Goal: Information Seeking & Learning: Find specific fact

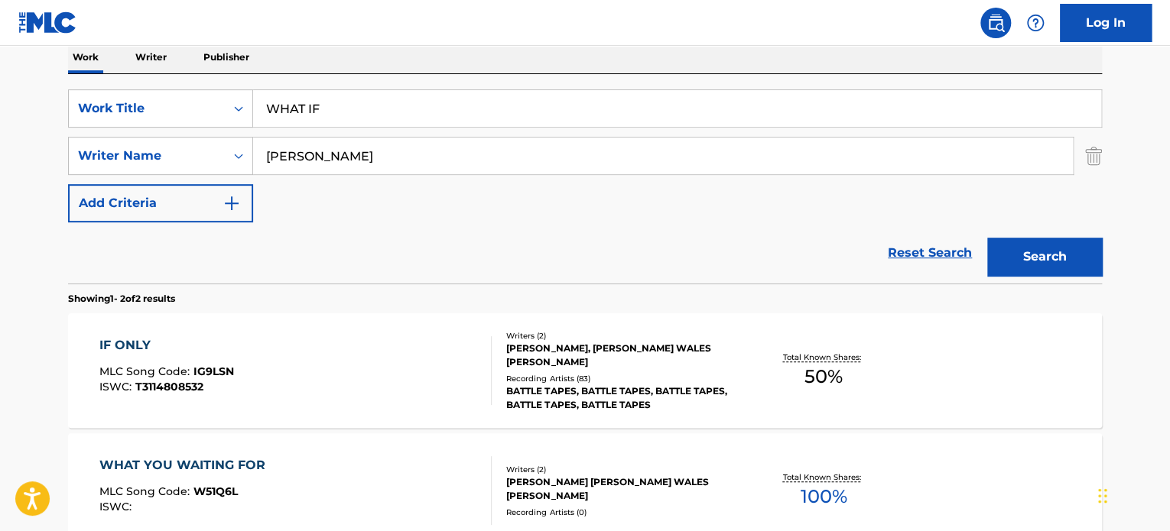
click at [688, 115] on input "WHAT IF" at bounding box center [677, 108] width 848 height 37
type input "SOMEBODY SHOULD KISS YOU"
click at [573, 160] on input "[PERSON_NAME]" at bounding box center [663, 156] width 820 height 37
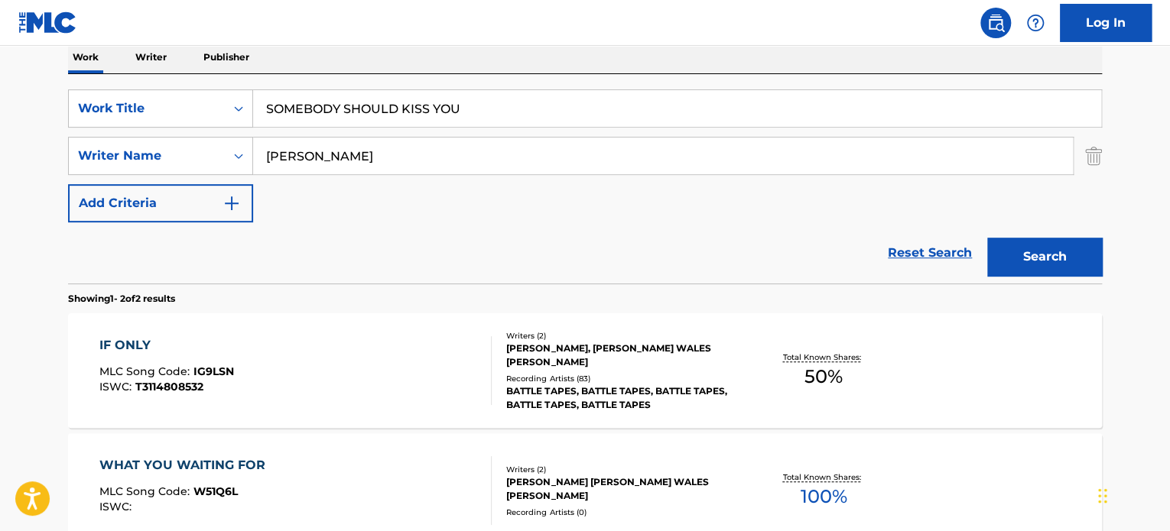
click at [573, 160] on input "[PERSON_NAME]" at bounding box center [663, 156] width 820 height 37
click at [987, 238] on button "Search" at bounding box center [1044, 257] width 115 height 38
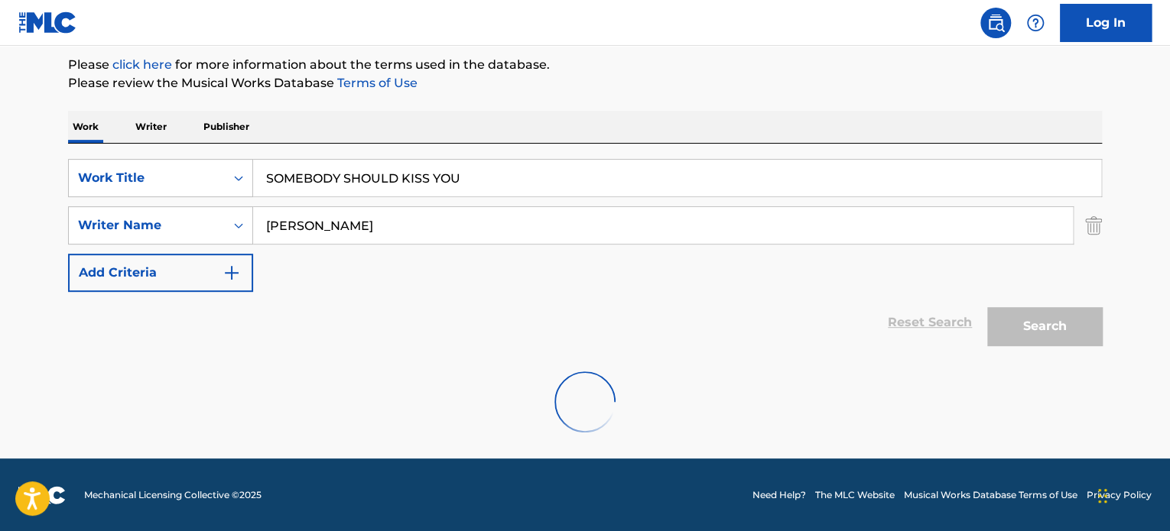
scroll to position [131, 0]
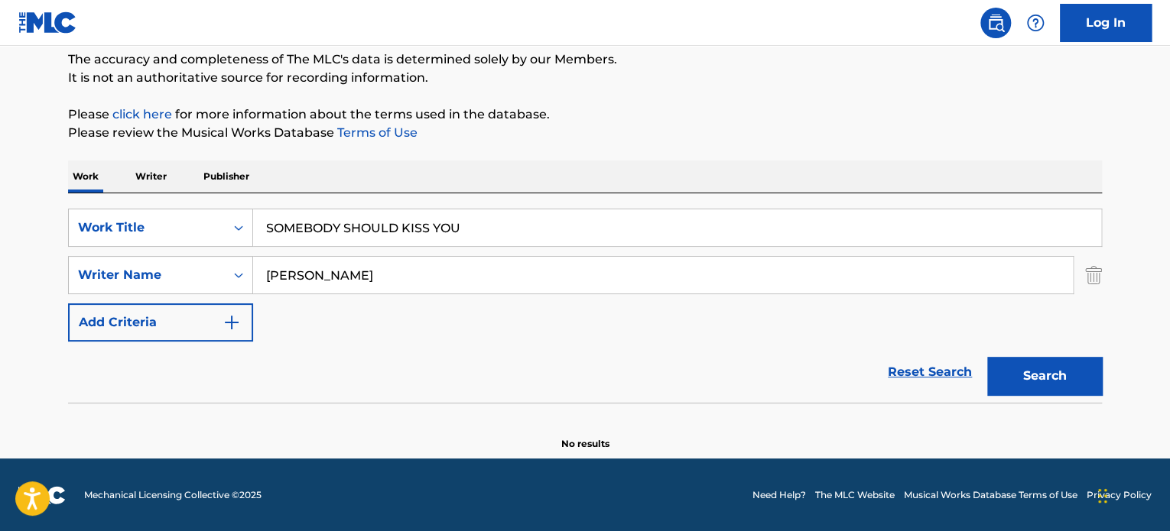
type input "[PERSON_NAME]"
click at [987, 357] on button "Search" at bounding box center [1044, 376] width 115 height 38
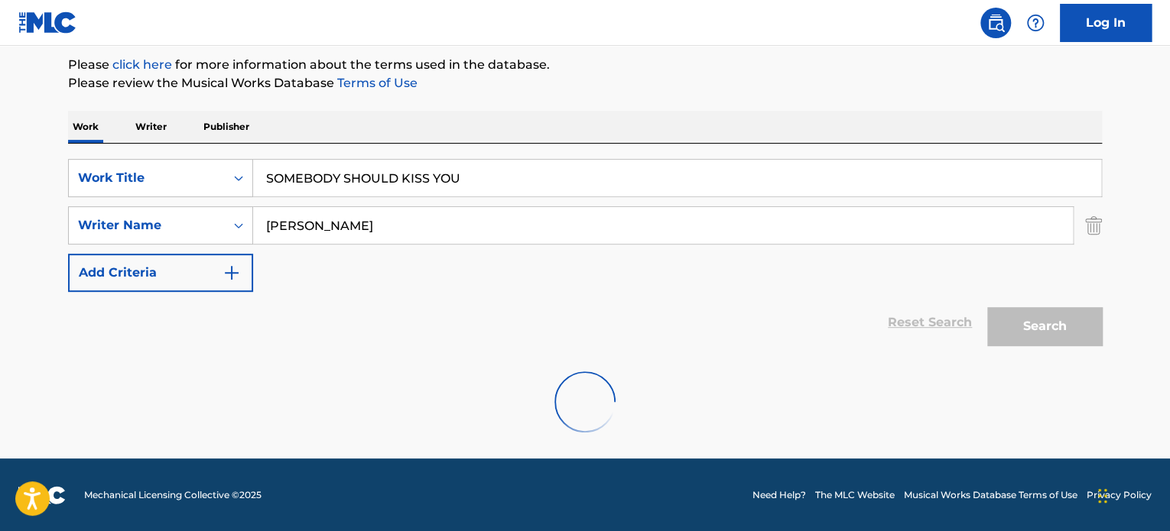
scroll to position [251, 0]
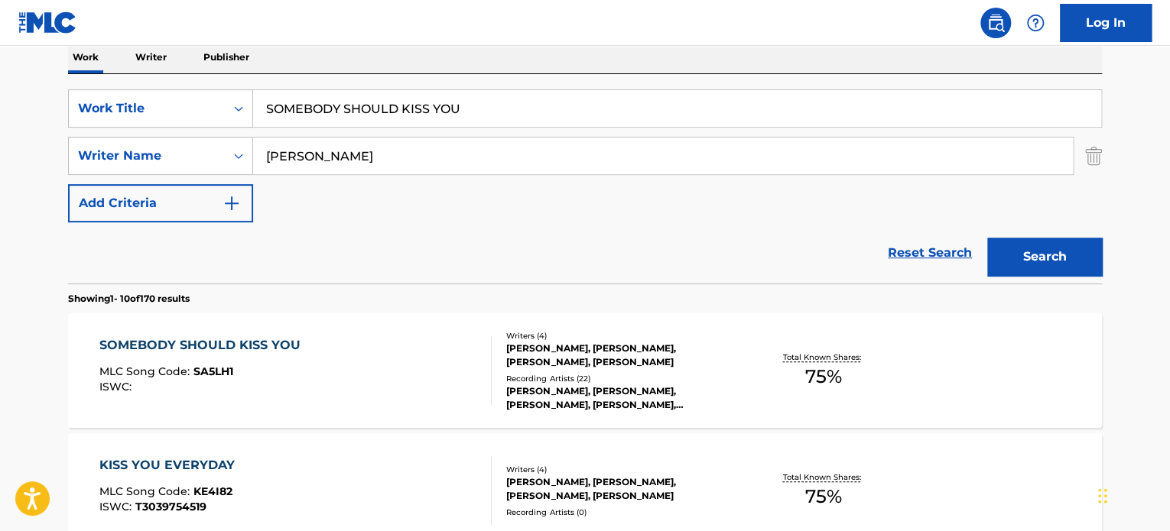
click at [379, 354] on div "SOMEBODY SHOULD KISS YOU MLC Song Code : SA5LH1 ISWC :" at bounding box center [295, 370] width 393 height 69
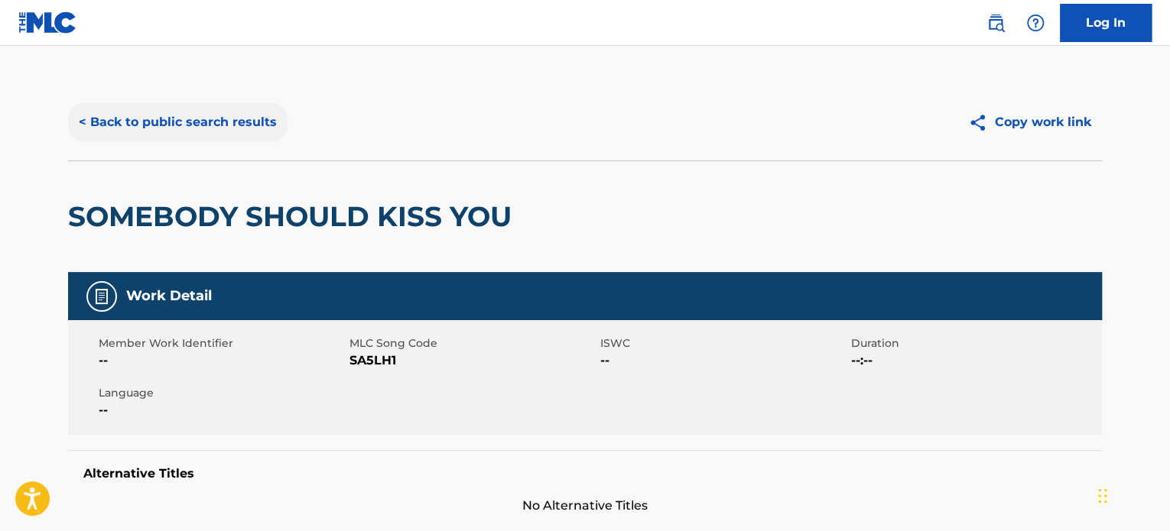
click at [282, 121] on button "< Back to public search results" at bounding box center [177, 122] width 219 height 38
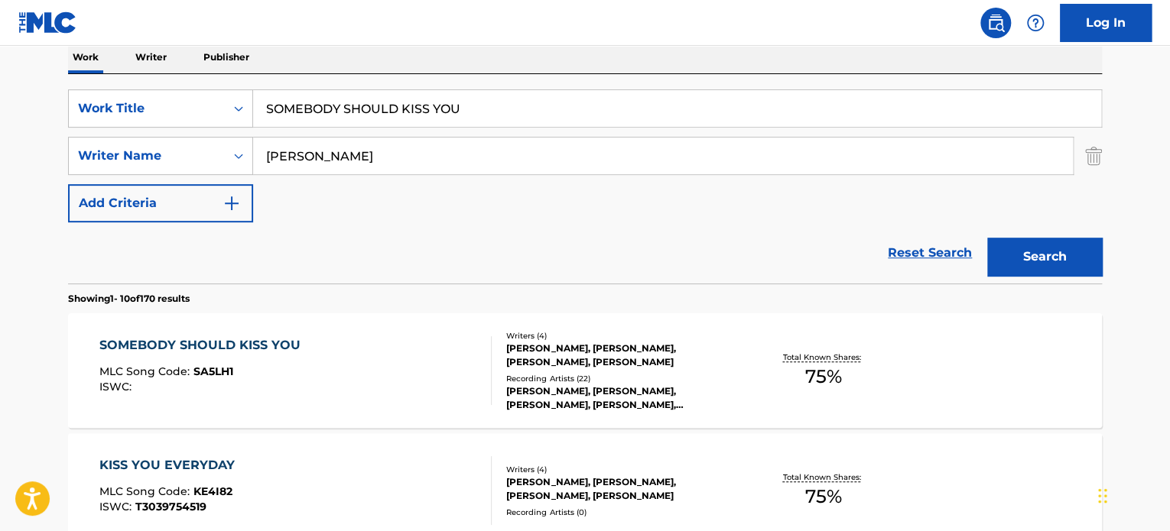
click at [535, 115] on input "SOMEBODY SHOULD KISS YOU" at bounding box center [677, 108] width 848 height 37
type input "SWAT"
click at [561, 169] on input "[PERSON_NAME]" at bounding box center [663, 156] width 820 height 37
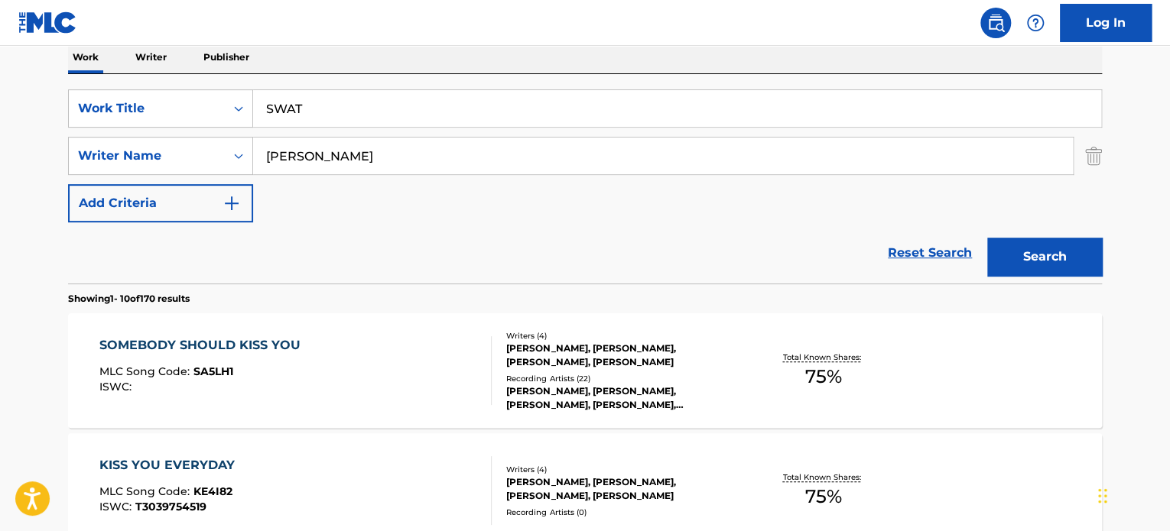
click at [561, 169] on input "[PERSON_NAME]" at bounding box center [663, 156] width 820 height 37
type input "[PERSON_NAME]"
click at [987, 238] on button "Search" at bounding box center [1044, 257] width 115 height 38
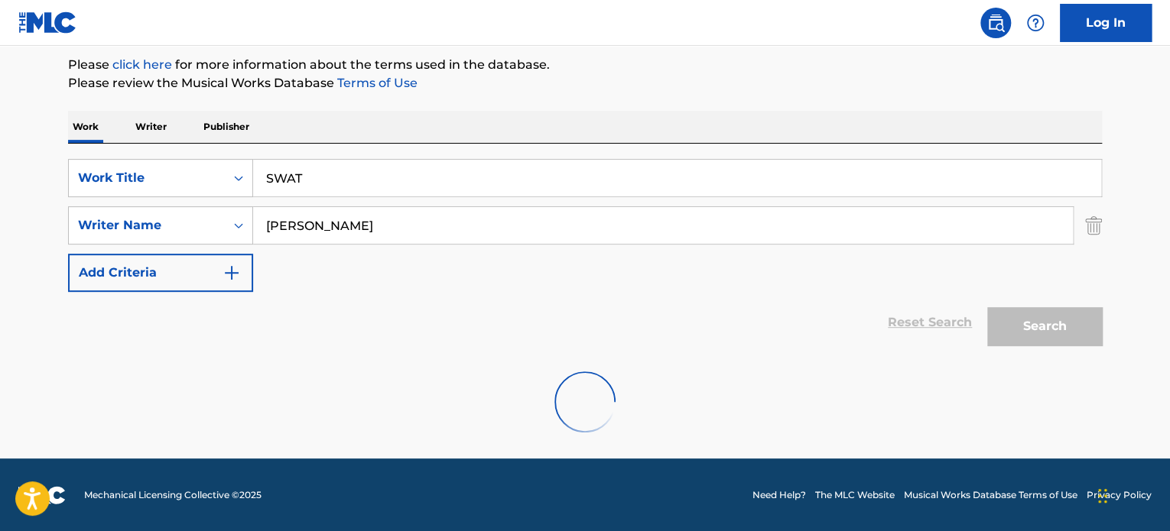
scroll to position [131, 0]
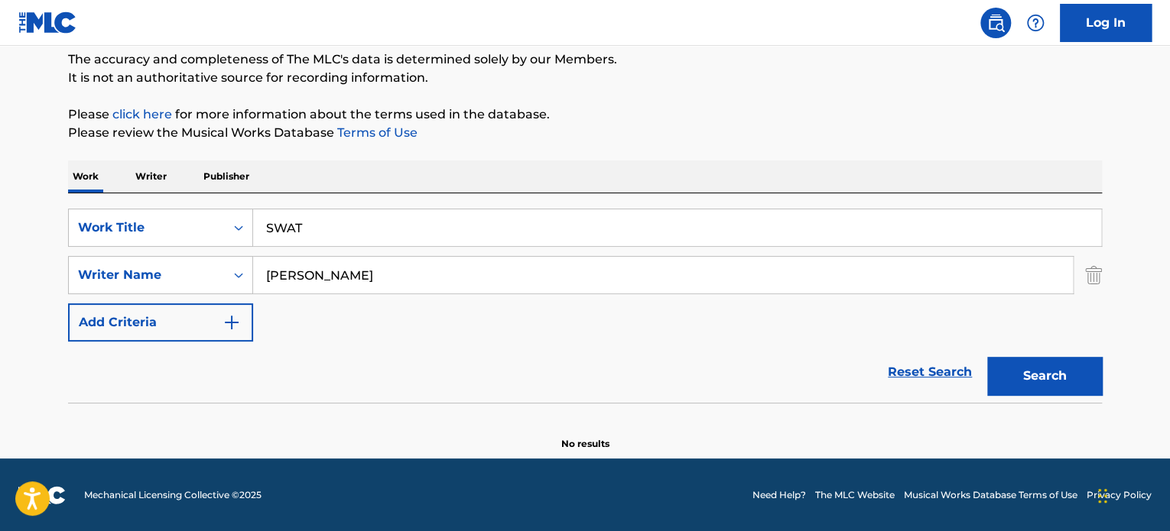
click at [602, 236] on input "SWAT" at bounding box center [677, 227] width 848 height 37
click at [987, 357] on button "Search" at bounding box center [1044, 376] width 115 height 38
click at [447, 213] on input "BLACKLIST" at bounding box center [677, 227] width 848 height 37
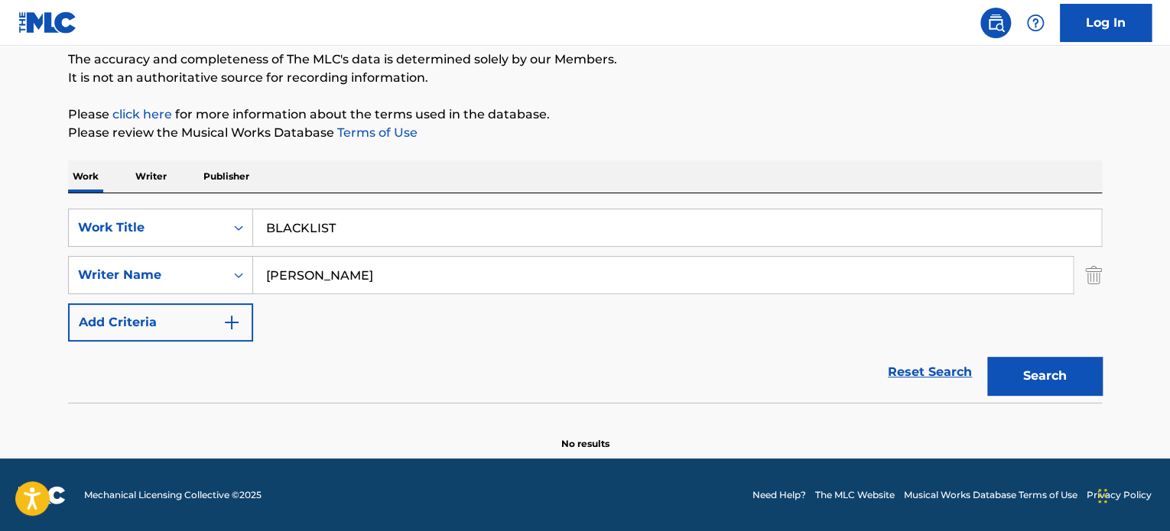
click at [447, 213] on input "BLACKLIST" at bounding box center [677, 227] width 848 height 37
type input "RELEIVE THE PRESSURE"
click at [398, 268] on input "[PERSON_NAME]" at bounding box center [663, 275] width 820 height 37
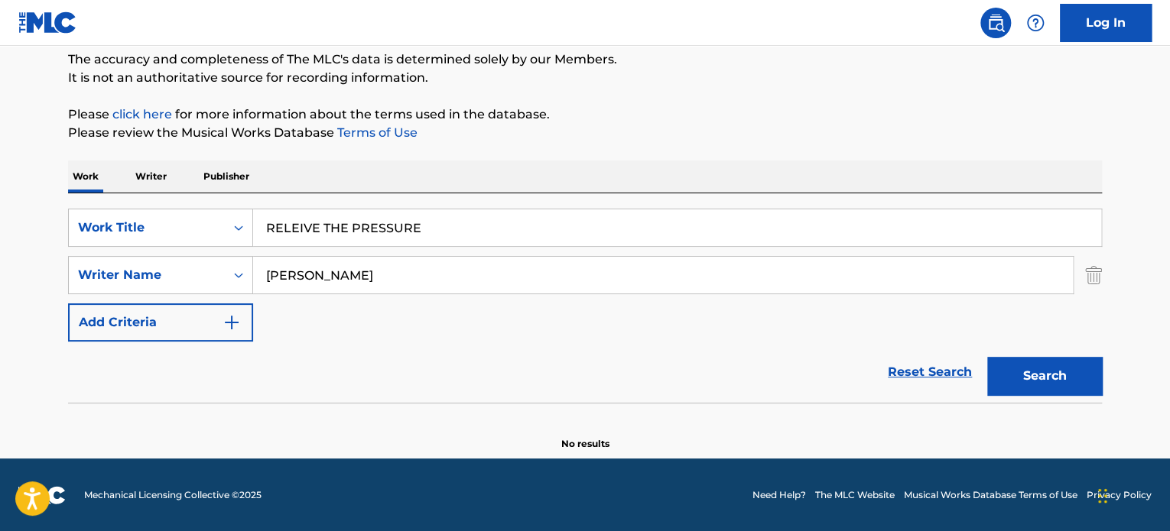
click at [398, 268] on input "[PERSON_NAME]" at bounding box center [663, 275] width 820 height 37
type input "[PERSON_NAME]"
click at [987, 357] on button "Search" at bounding box center [1044, 376] width 115 height 38
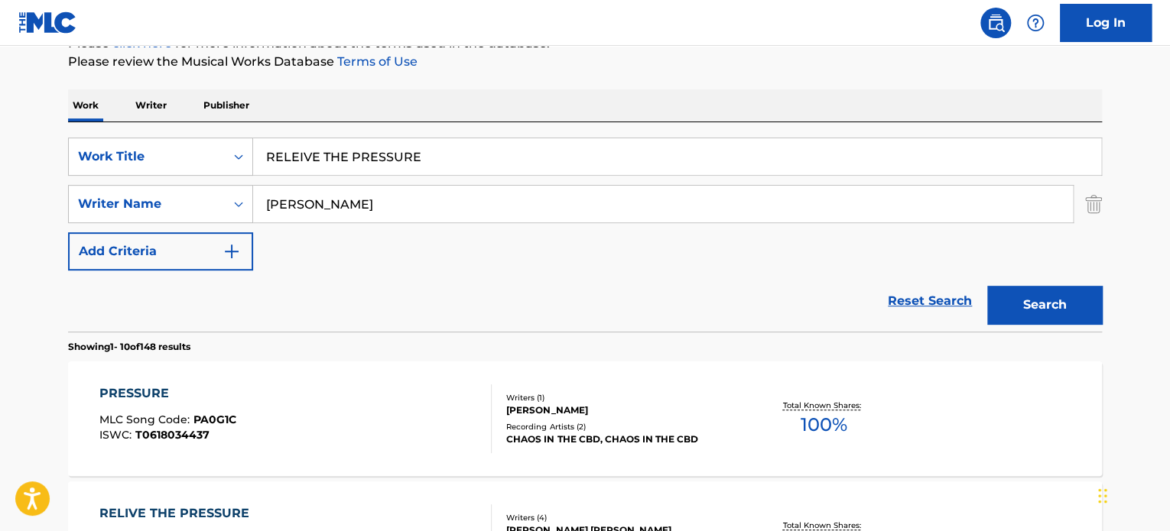
scroll to position [284, 0]
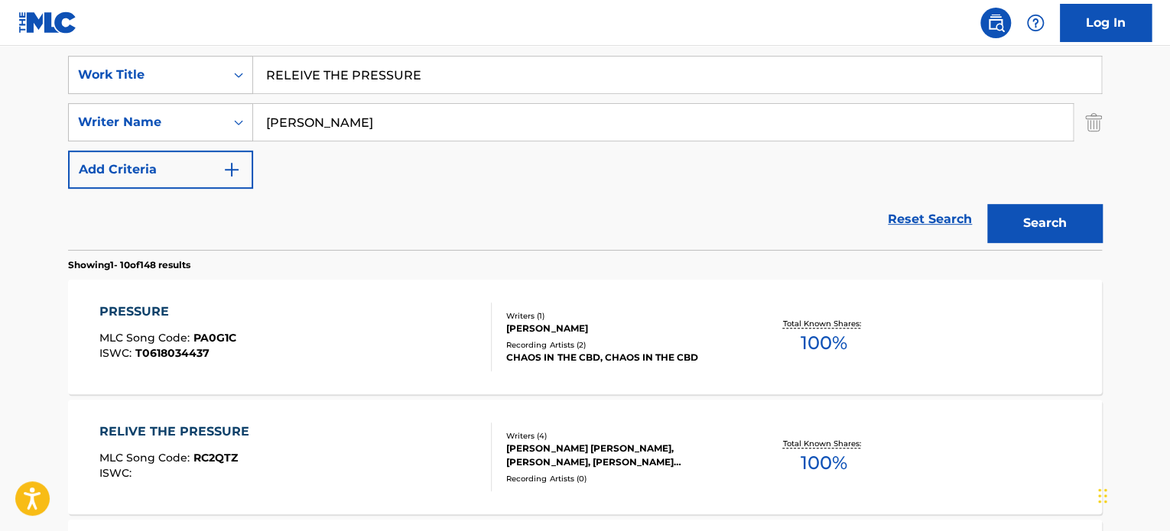
click at [529, 73] on input "RELEIVE THE PRESSURE" at bounding box center [677, 75] width 848 height 37
click at [1083, 237] on button "Search" at bounding box center [1044, 223] width 115 height 38
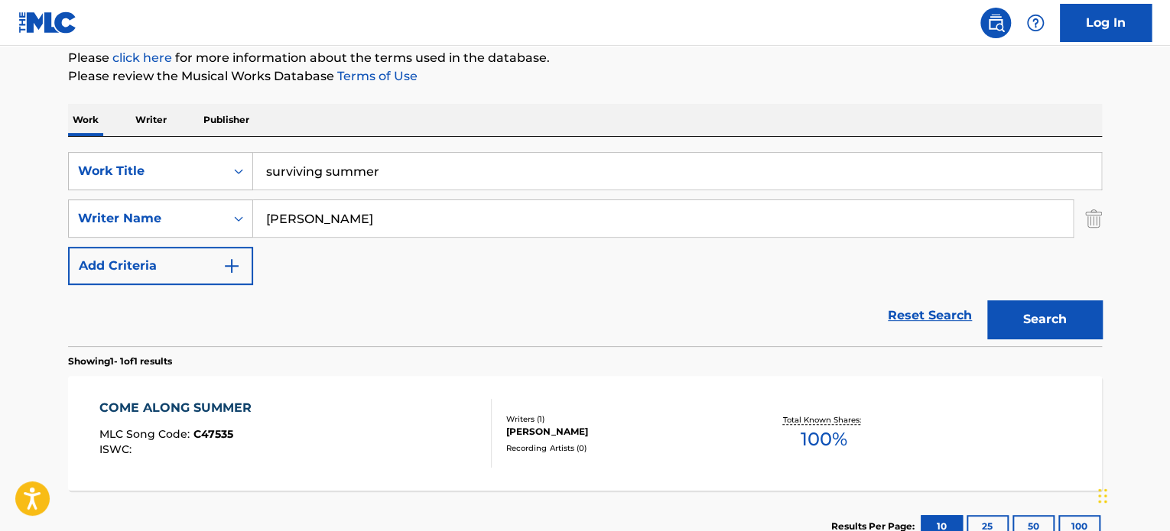
scroll to position [0, 0]
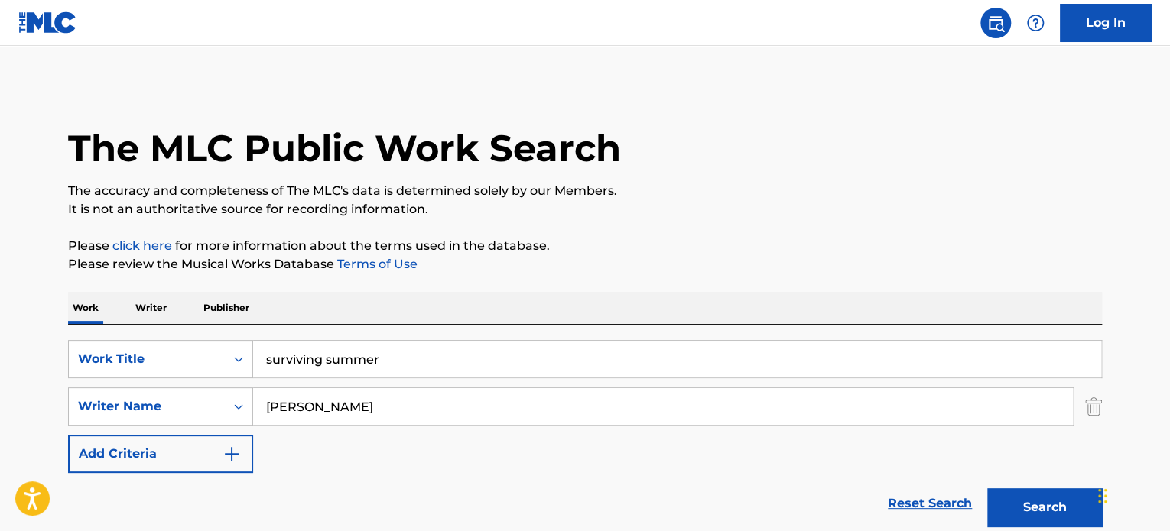
click at [603, 351] on input "surviving summer" at bounding box center [677, 359] width 848 height 37
type input "get by"
click at [563, 402] on input "[PERSON_NAME]" at bounding box center [663, 406] width 820 height 37
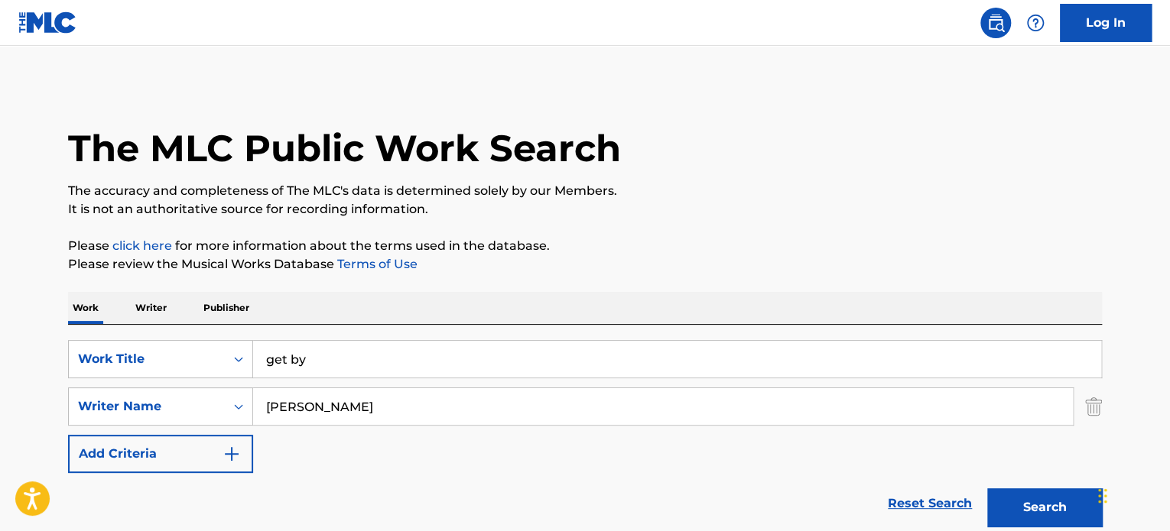
click at [563, 402] on input "[PERSON_NAME]" at bounding box center [663, 406] width 820 height 37
click at [566, 402] on input "[PERSON_NAME]" at bounding box center [663, 406] width 820 height 37
click at [987, 488] on button "Search" at bounding box center [1044, 507] width 115 height 38
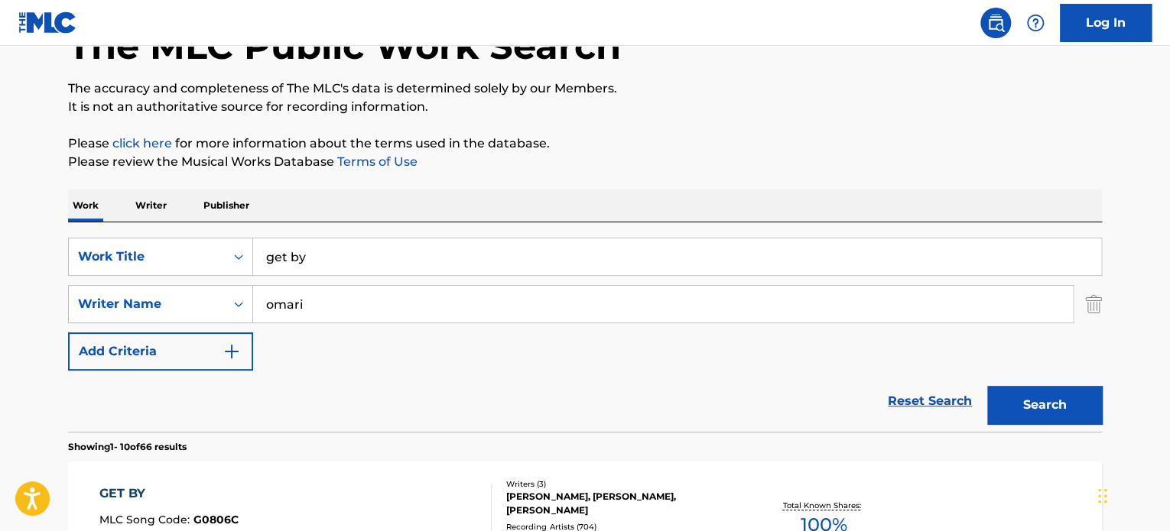
scroll to position [229, 0]
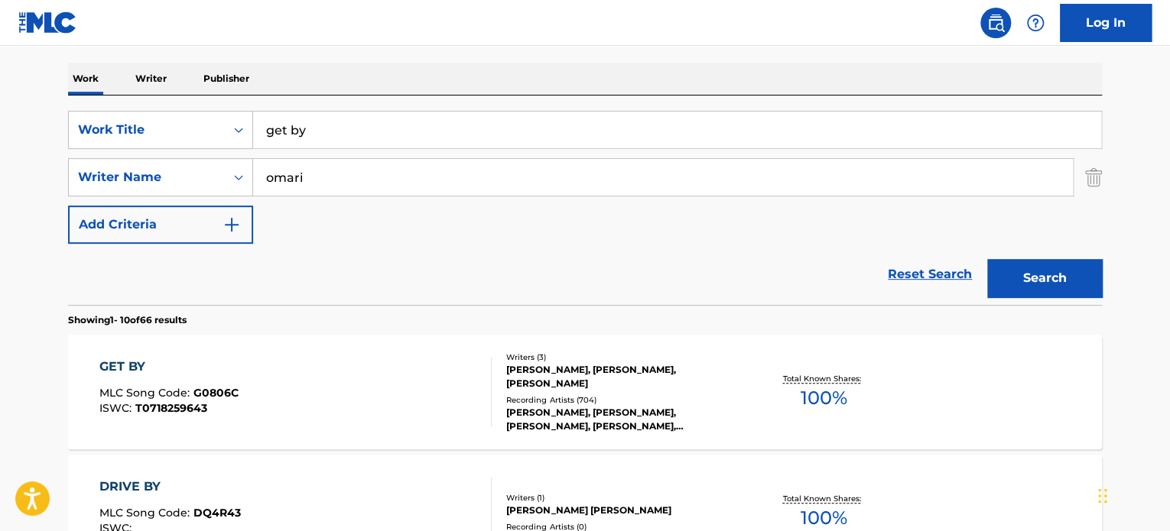
drag, startPoint x: 628, startPoint y: 212, endPoint x: 628, endPoint y: 194, distance: 17.6
click at [628, 210] on div "SearchWithCriteria09aeaa1a-7359-49ee-b3cf-80dd332c1121 Work Title get by Search…" at bounding box center [585, 177] width 1034 height 133
click at [636, 177] on input "omari" at bounding box center [663, 177] width 820 height 37
type input "[PERSON_NAME]"
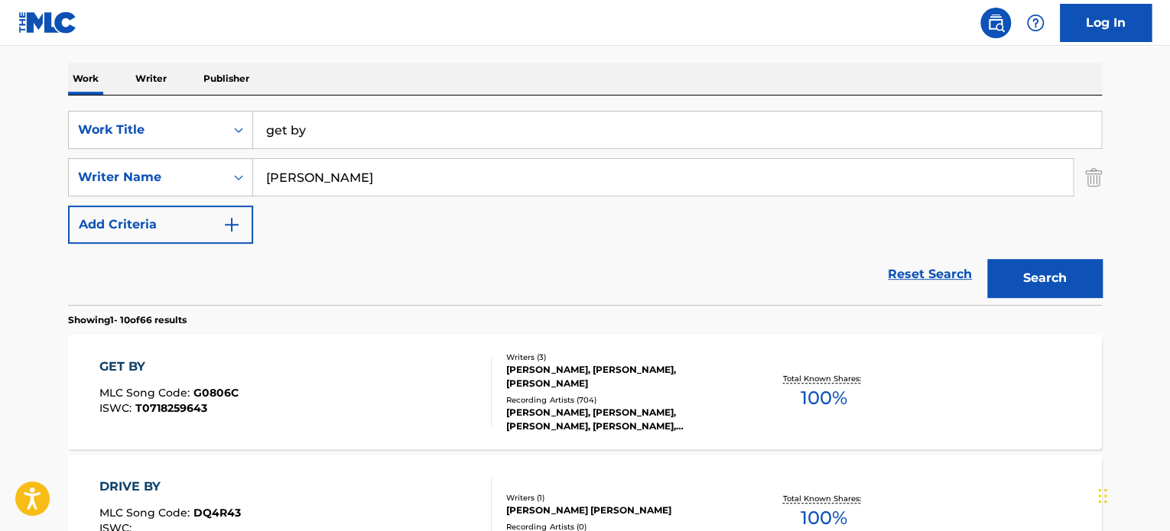
click at [987, 259] on button "Search" at bounding box center [1044, 278] width 115 height 38
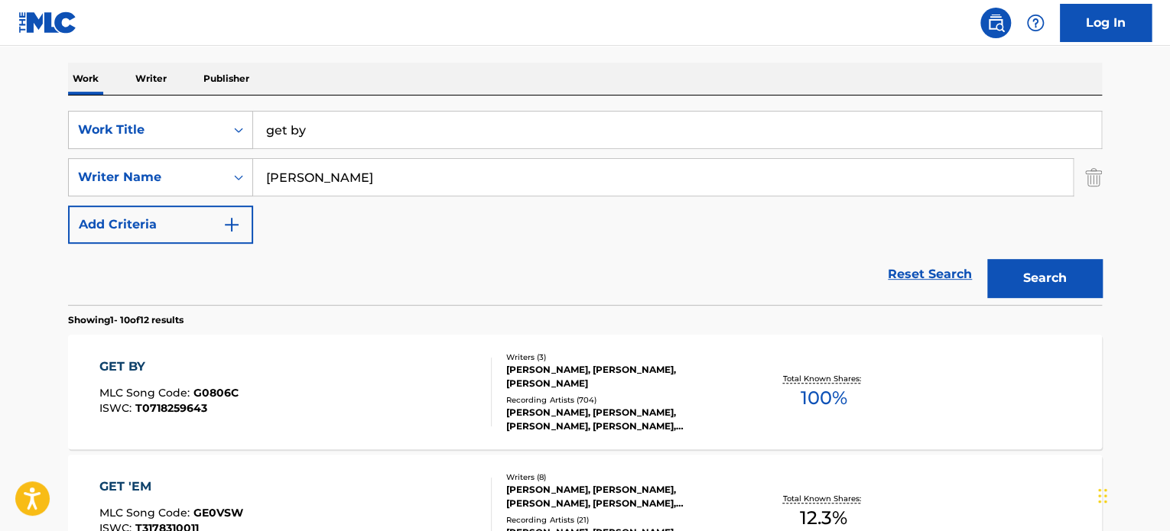
click at [704, 363] on div "[PERSON_NAME], [PERSON_NAME], [PERSON_NAME]" at bounding box center [621, 377] width 231 height 28
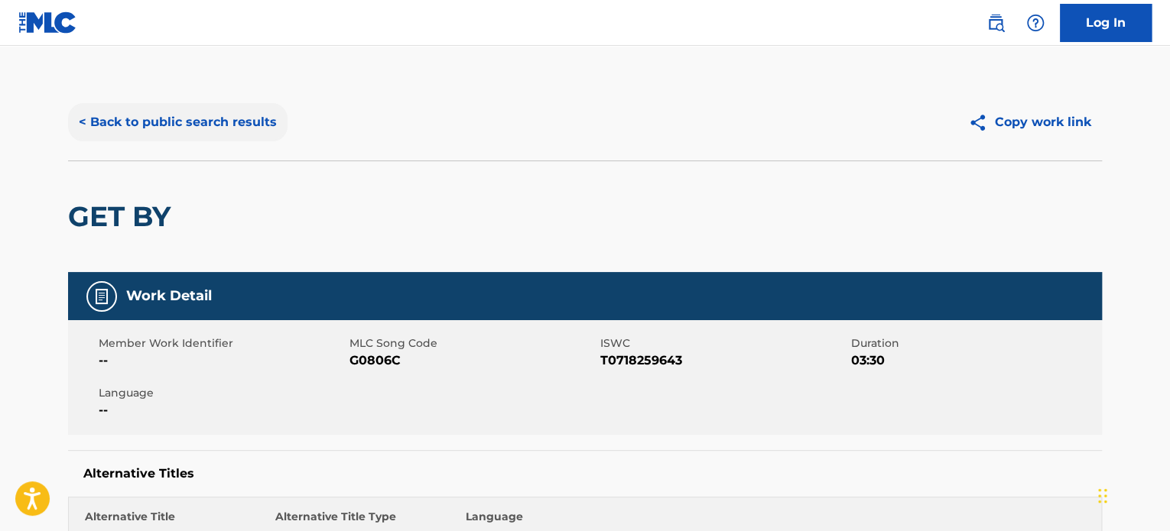
click at [154, 135] on button "< Back to public search results" at bounding box center [177, 122] width 219 height 38
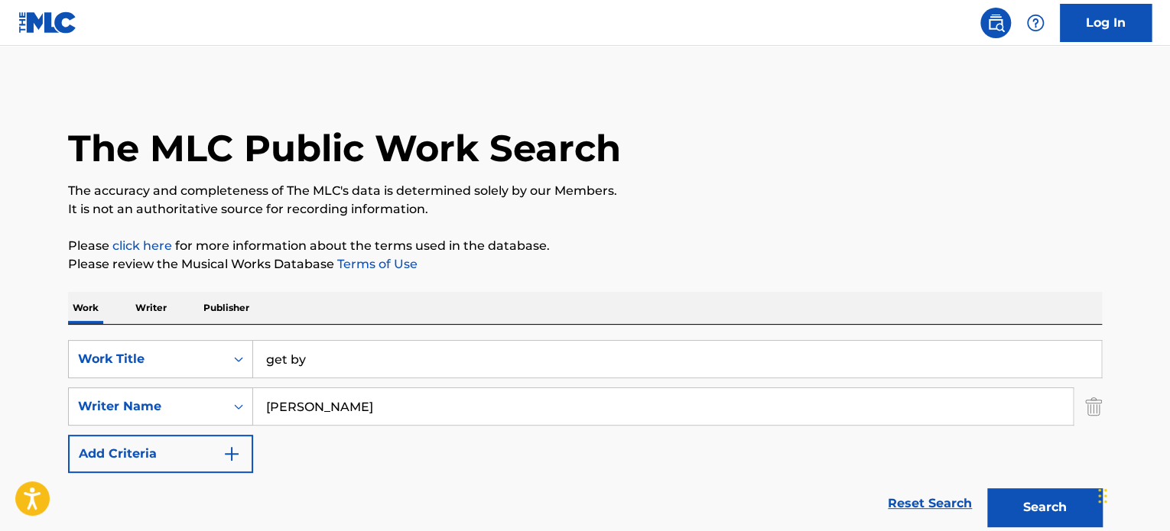
scroll to position [229, 0]
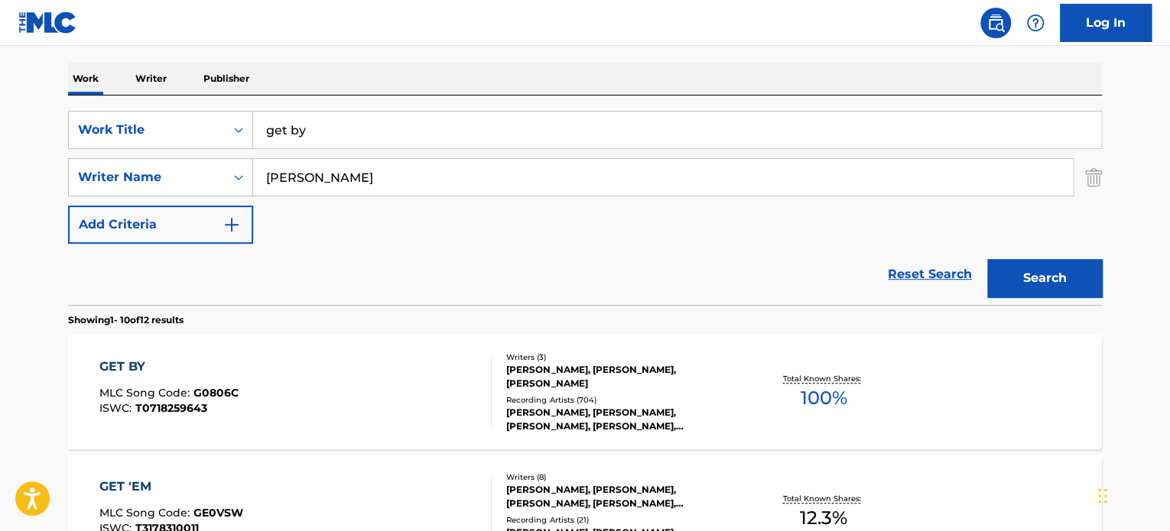
click at [431, 151] on div "SearchWithCriteria09aeaa1a-7359-49ee-b3cf-80dd332c1121 Work Title get by Search…" at bounding box center [585, 177] width 1034 height 133
click at [431, 146] on input "get by" at bounding box center [677, 130] width 848 height 37
click at [434, 144] on input "get by" at bounding box center [677, 130] width 848 height 37
click at [436, 147] on input "get by" at bounding box center [677, 130] width 848 height 37
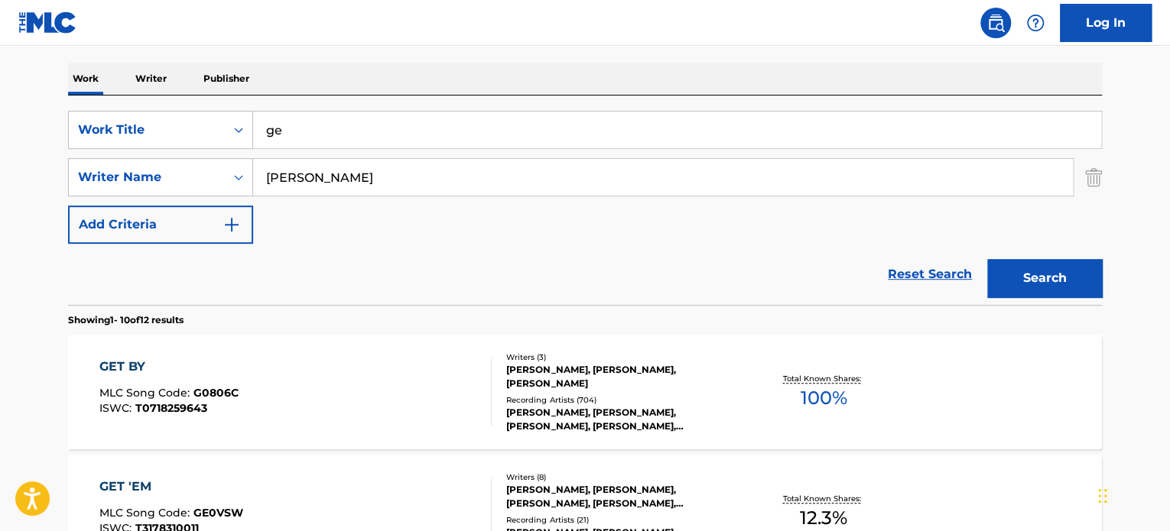
type input "g"
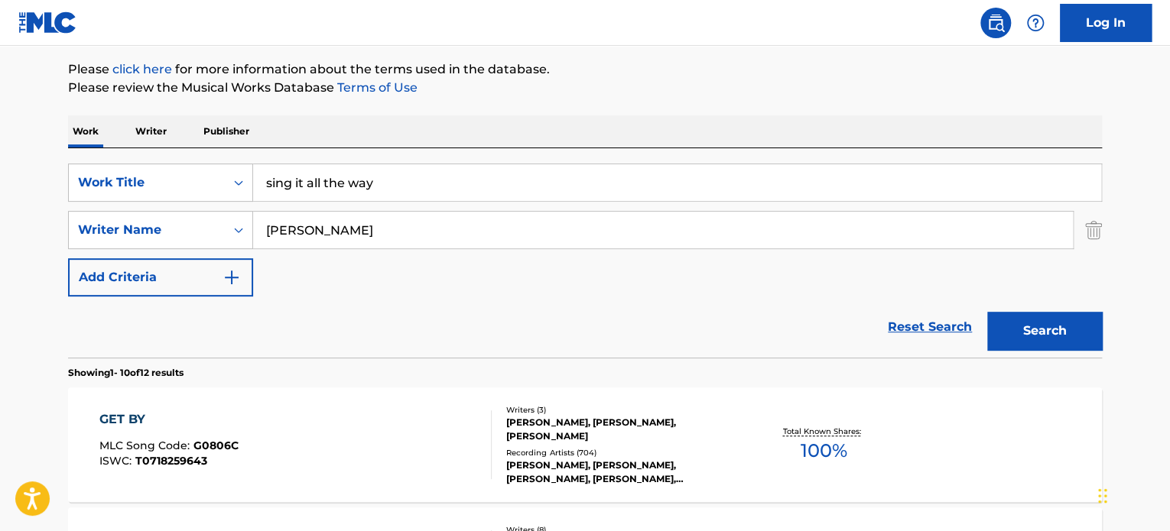
type input "sing it all the way"
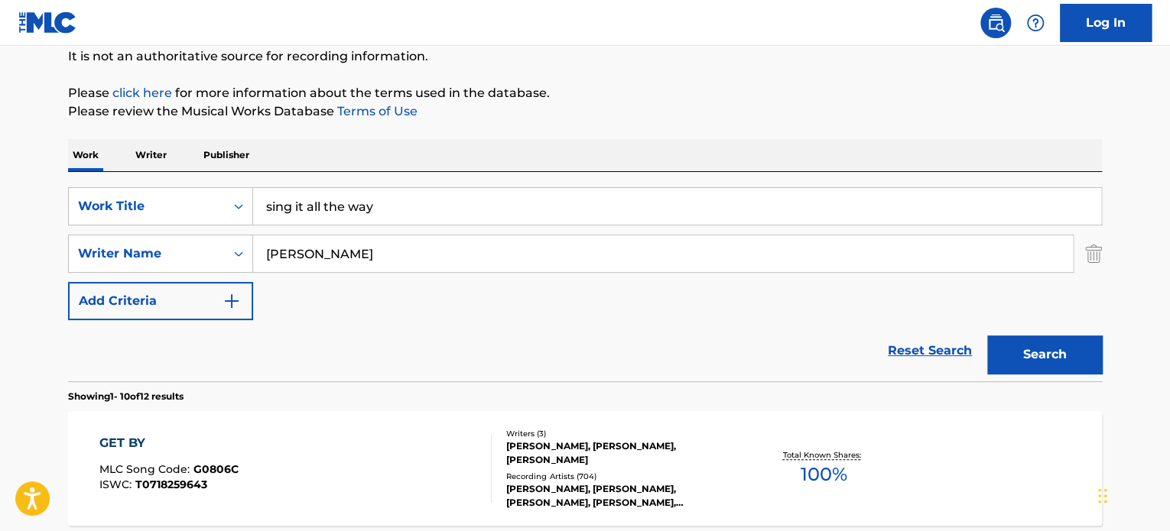
click at [428, 177] on div "SearchWithCriteria09aeaa1a-7359-49ee-b3cf-80dd332c1121 Work Title sing it all t…" at bounding box center [585, 276] width 1034 height 209
click at [446, 241] on input "[PERSON_NAME]" at bounding box center [663, 253] width 820 height 37
drag, startPoint x: 694, startPoint y: 404, endPoint x: 760, endPoint y: 352, distance: 83.3
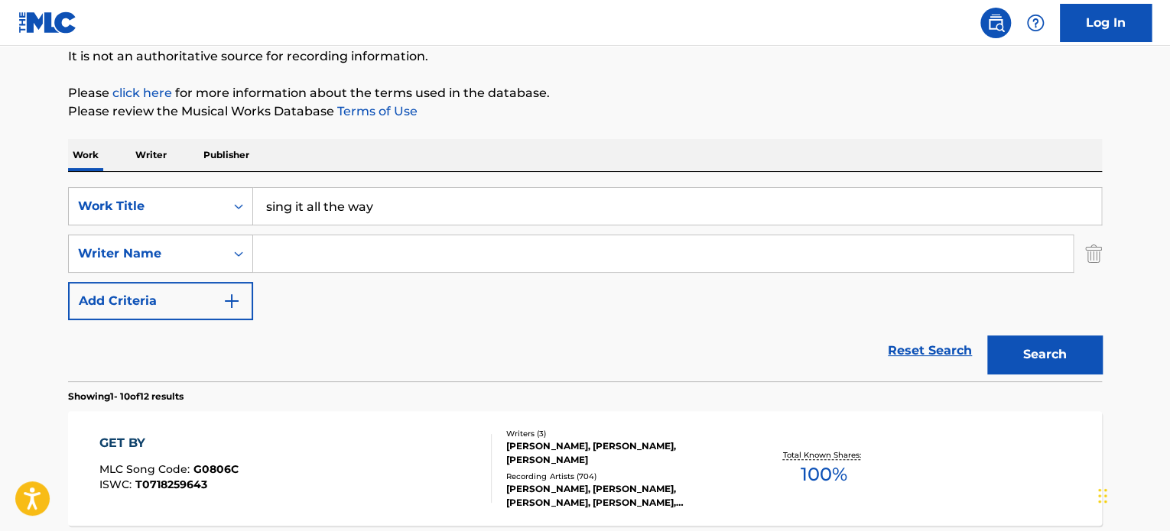
click at [1079, 301] on div "SearchWithCriteria09aeaa1a-7359-49ee-b3cf-80dd332c1121 Work Title sing it all t…" at bounding box center [585, 253] width 1034 height 133
click at [1066, 340] on button "Search" at bounding box center [1044, 355] width 115 height 38
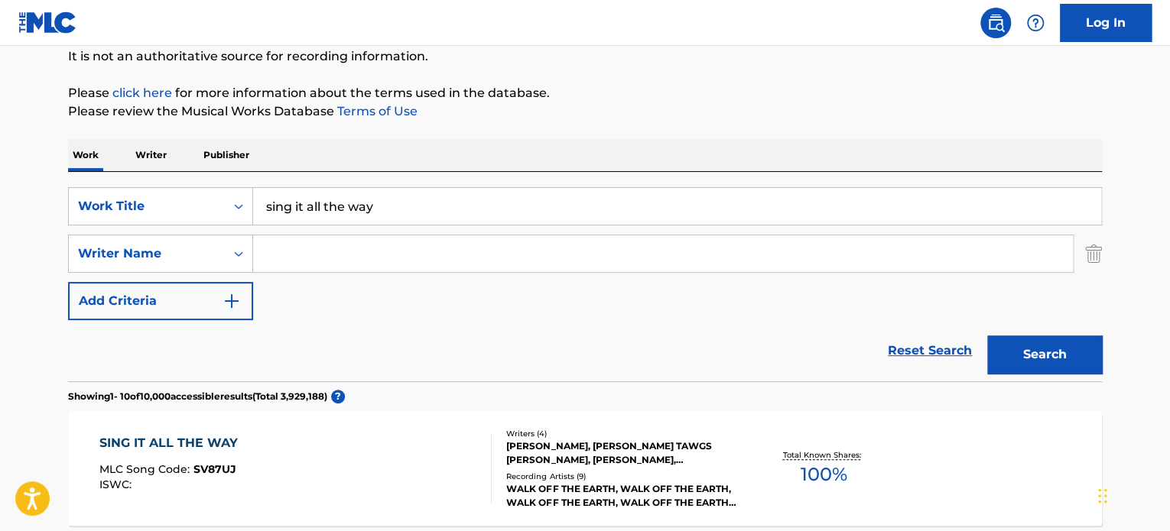
click at [367, 477] on div "SING IT ALL THE WAY MLC Song Code : SV87UJ ISWC :" at bounding box center [295, 468] width 393 height 69
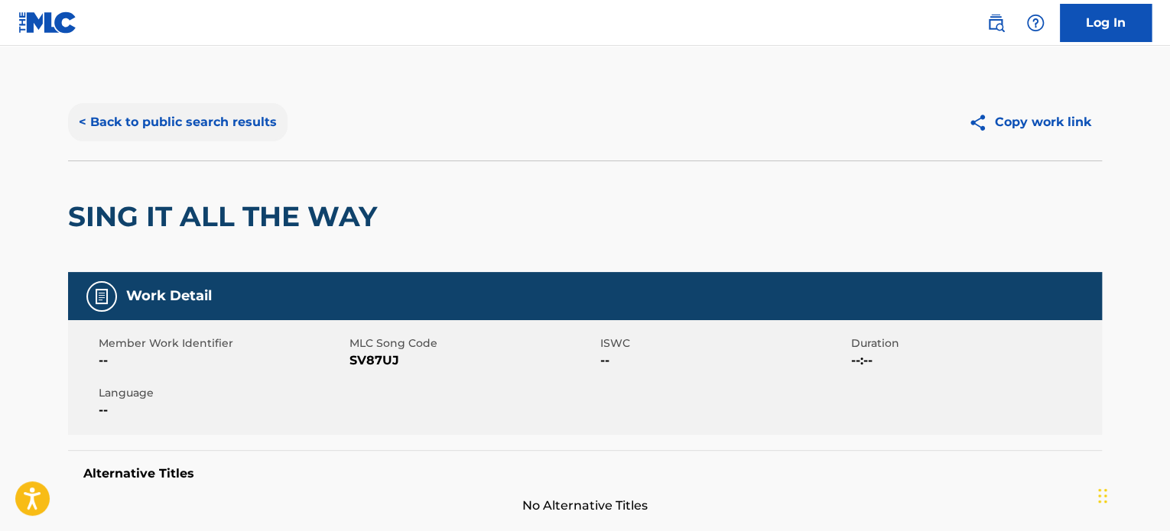
click at [180, 126] on button "< Back to public search results" at bounding box center [177, 122] width 219 height 38
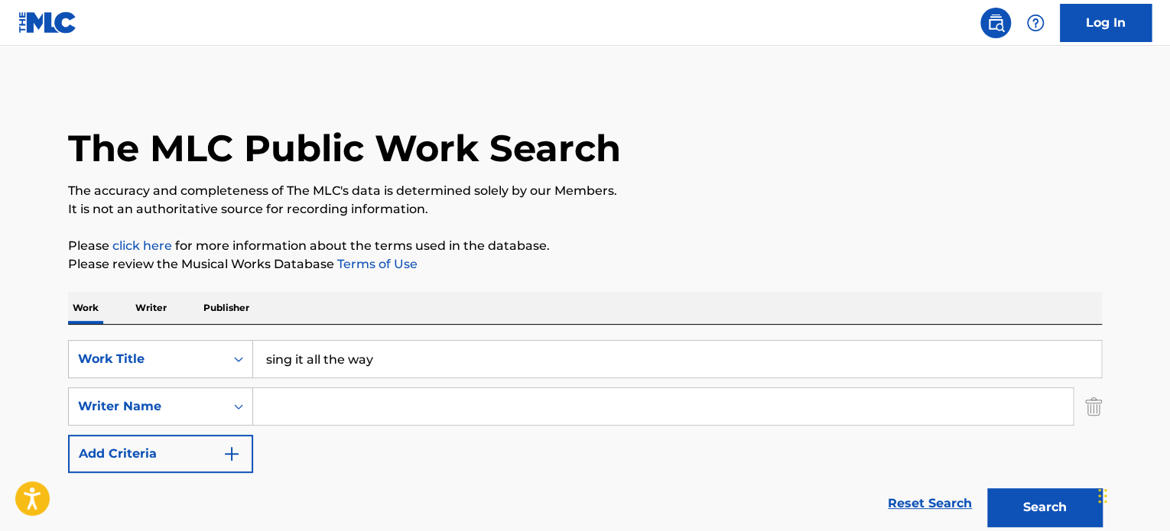
scroll to position [153, 0]
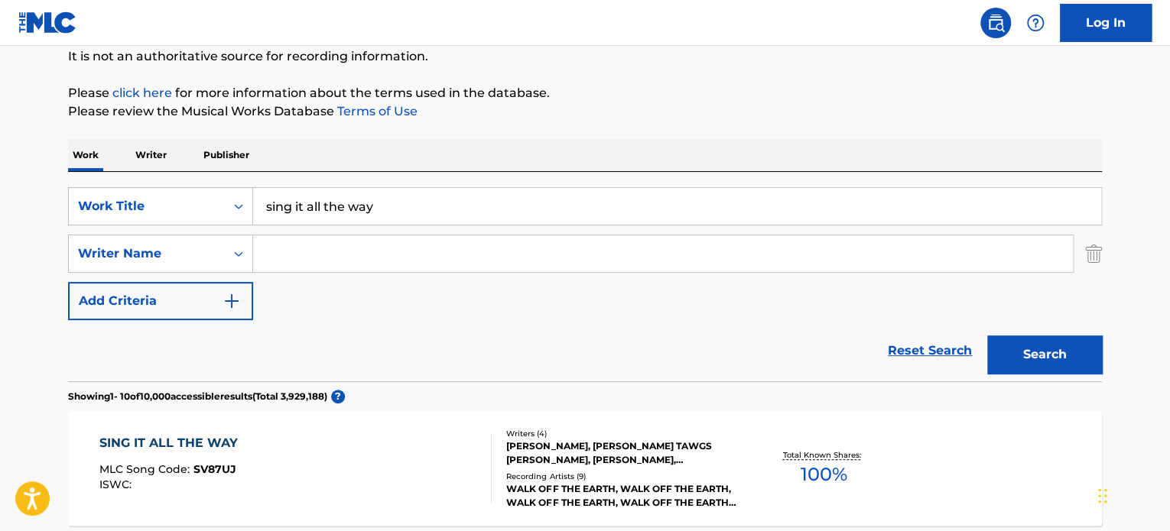
click at [398, 207] on input "sing it all the way" at bounding box center [677, 206] width 848 height 37
type input "[PERSON_NAME] be good"
click at [517, 247] on input "Search Form" at bounding box center [663, 253] width 820 height 37
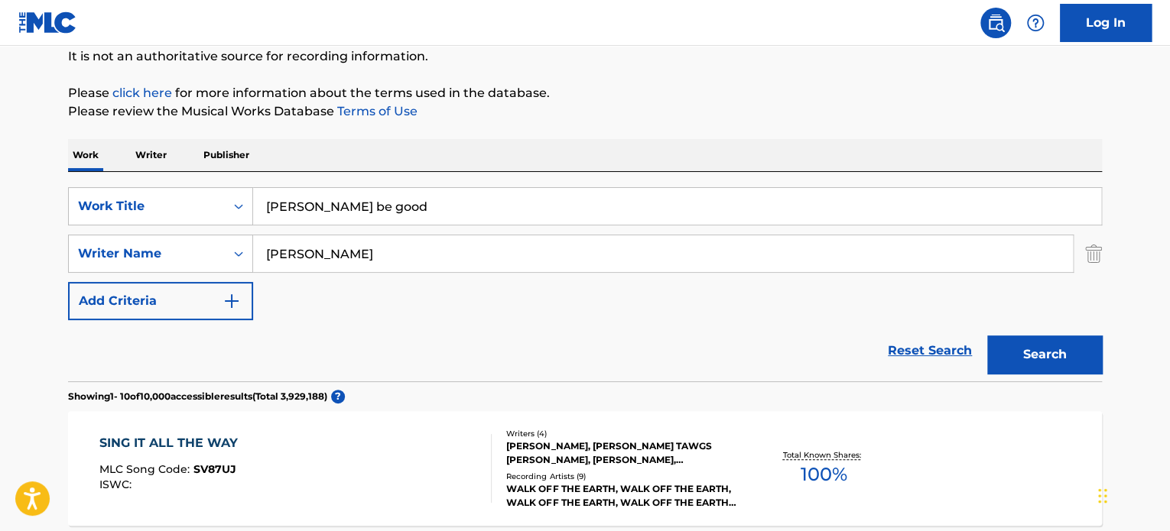
type input "[PERSON_NAME]"
click at [987, 336] on button "Search" at bounding box center [1044, 355] width 115 height 38
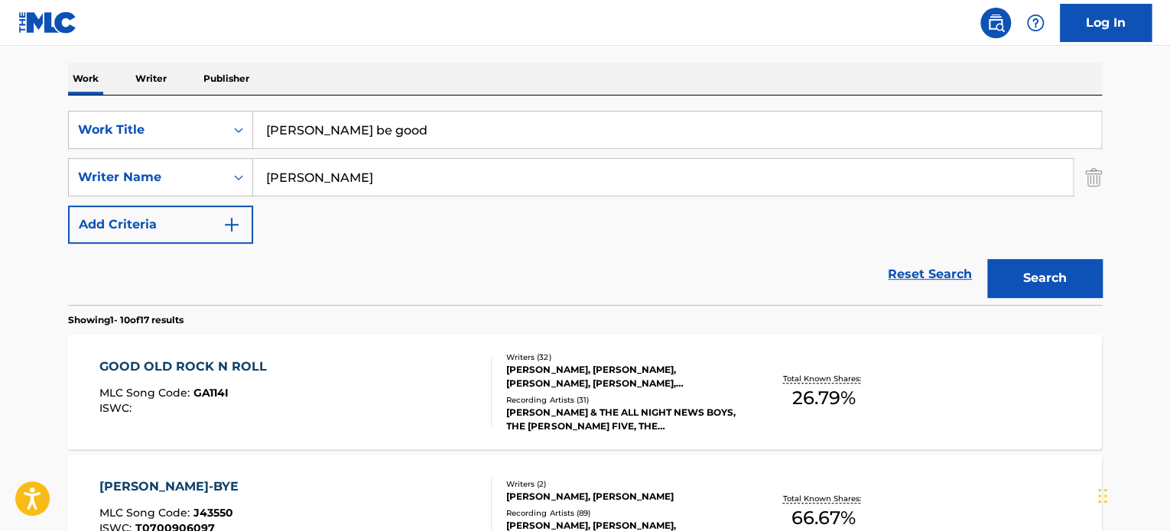
scroll to position [459, 0]
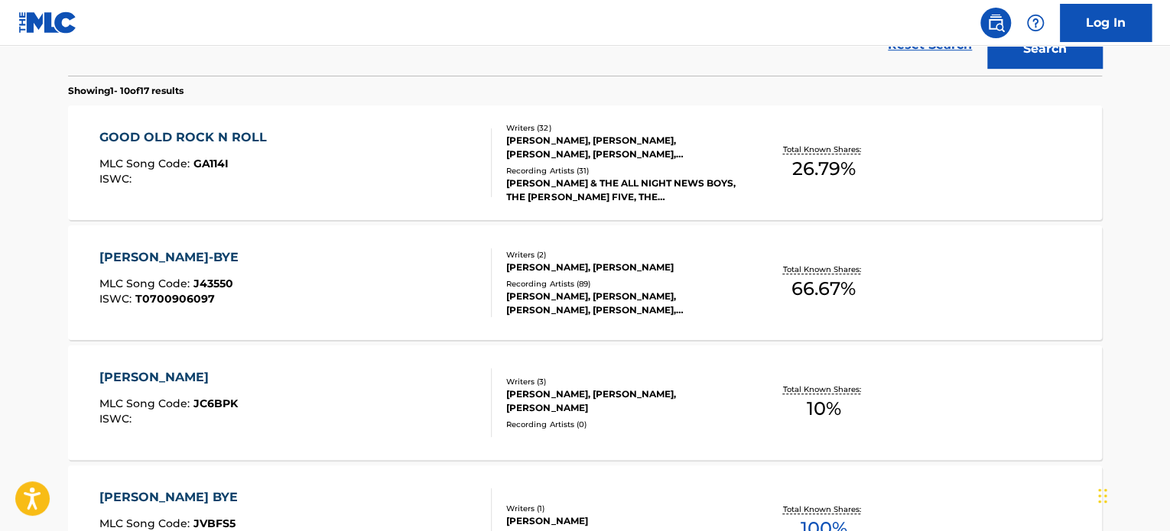
click at [416, 423] on div "[PERSON_NAME] BI GUD MLC Song Code : JC6BPK ISWC :" at bounding box center [295, 402] width 393 height 69
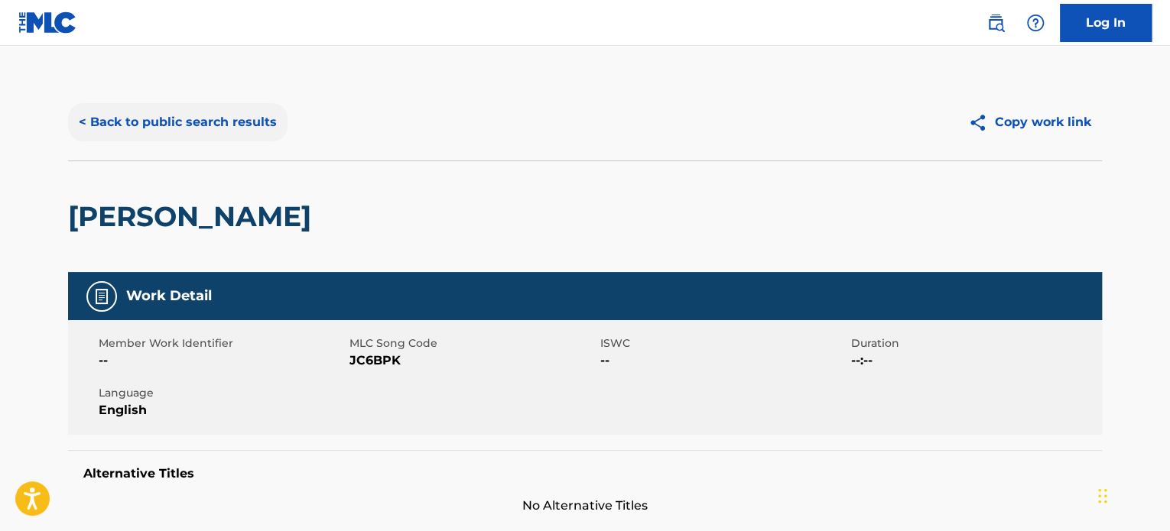
click at [222, 119] on button "< Back to public search results" at bounding box center [177, 122] width 219 height 38
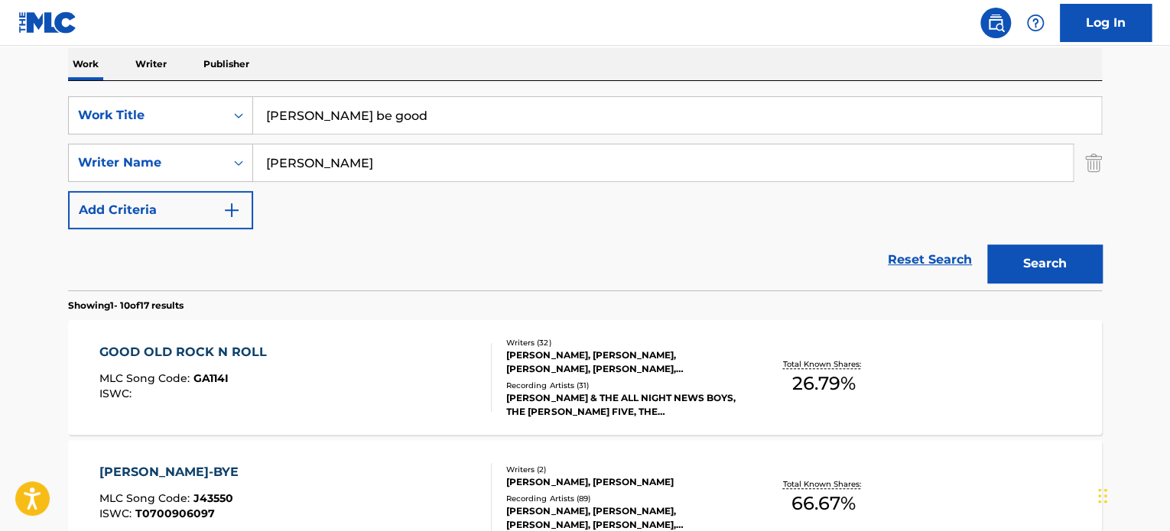
scroll to position [306, 0]
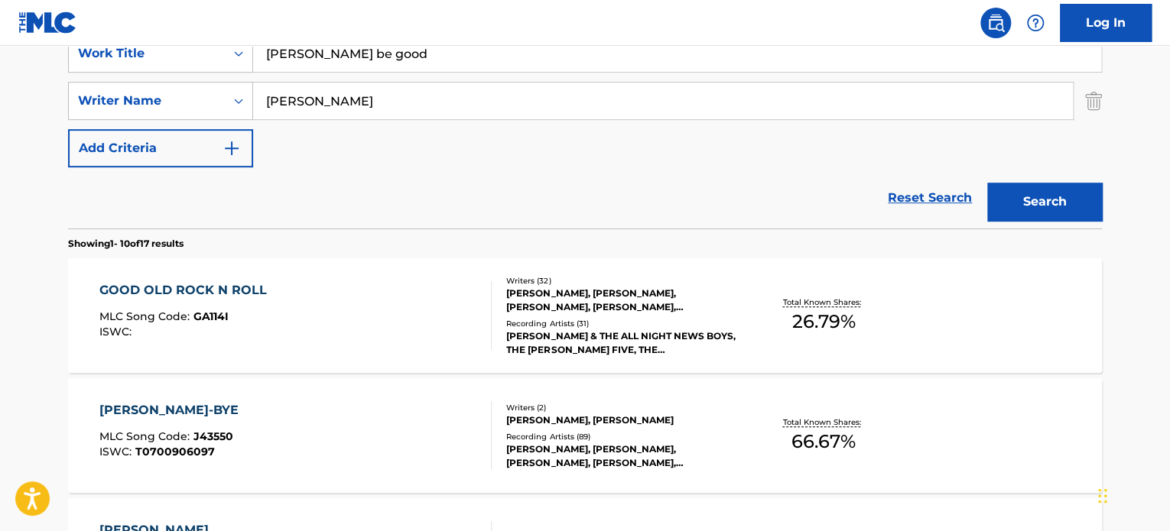
click at [335, 326] on div "GOOD OLD ROCK N ROLL MLC Song Code : GA114I ISWC :" at bounding box center [295, 315] width 393 height 69
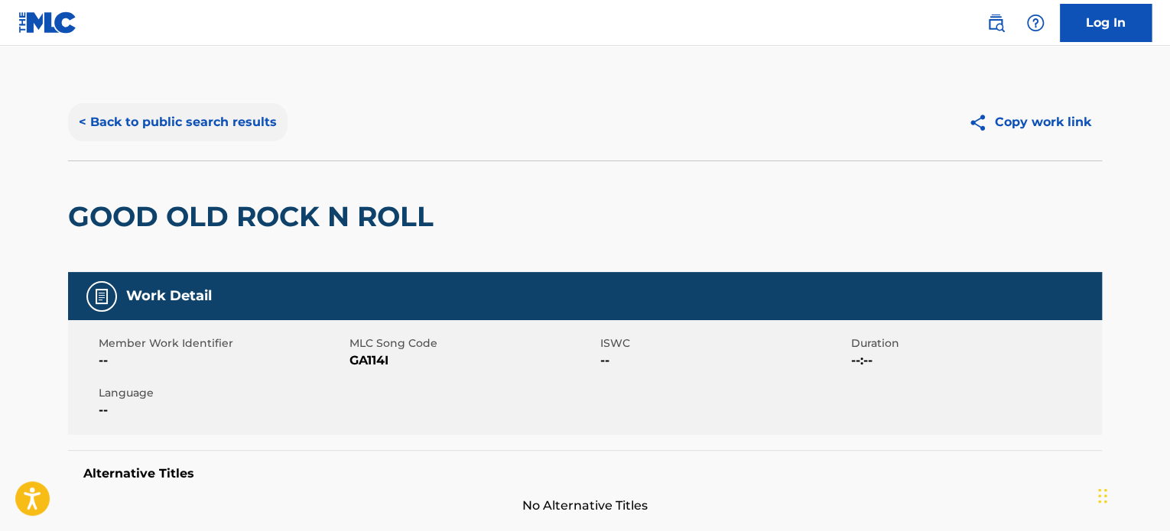
click at [225, 108] on button "< Back to public search results" at bounding box center [177, 122] width 219 height 38
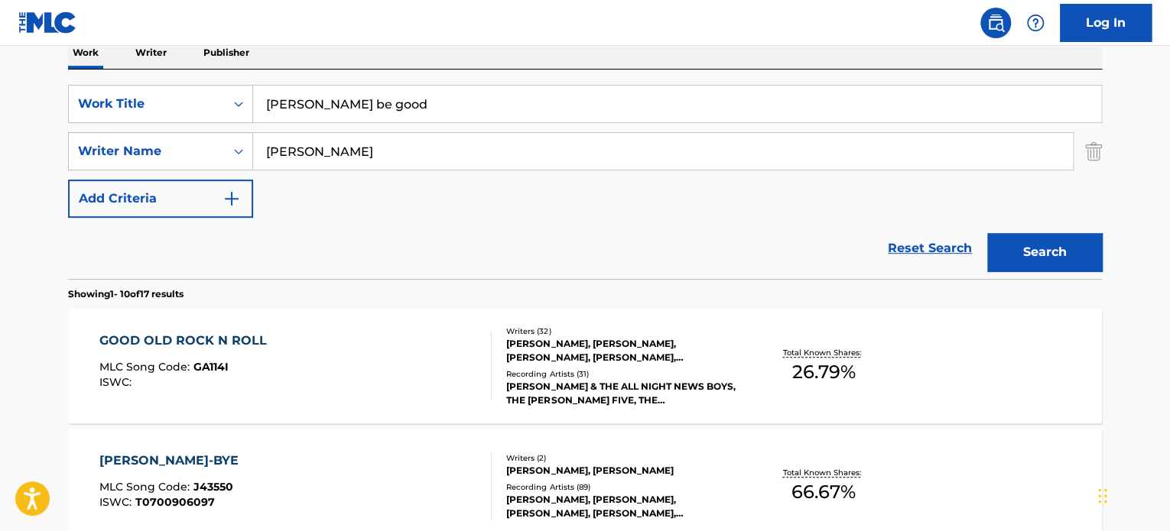
scroll to position [229, 0]
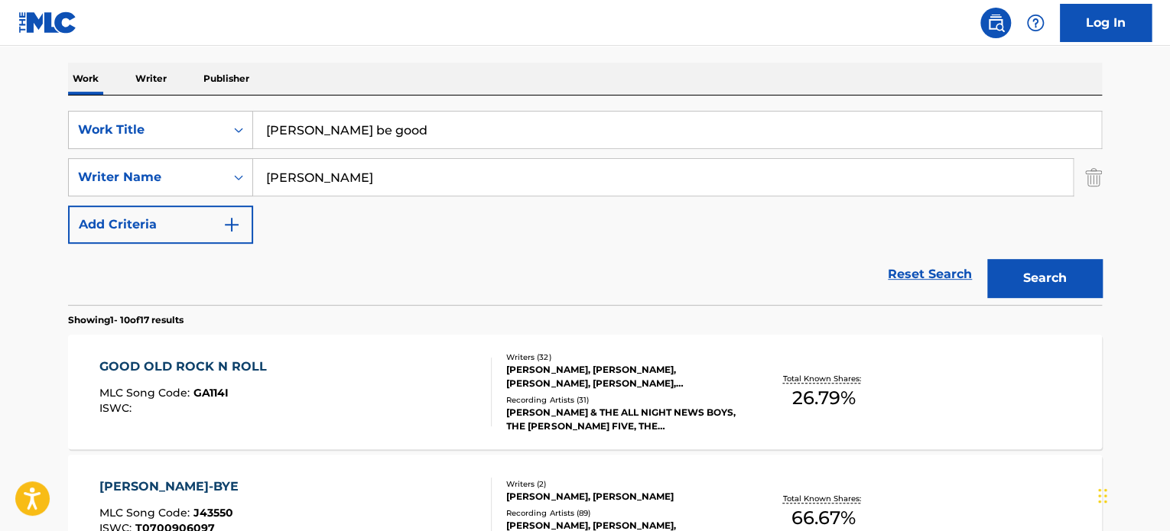
click at [325, 131] on input "[PERSON_NAME] be good" at bounding box center [677, 130] width 848 height 37
drag, startPoint x: 380, startPoint y: 129, endPoint x: 369, endPoint y: 121, distance: 13.6
click at [375, 125] on input "[PERSON_NAME]" at bounding box center [677, 130] width 848 height 37
type input "[PERSON_NAME]"
click at [987, 259] on button "Search" at bounding box center [1044, 278] width 115 height 38
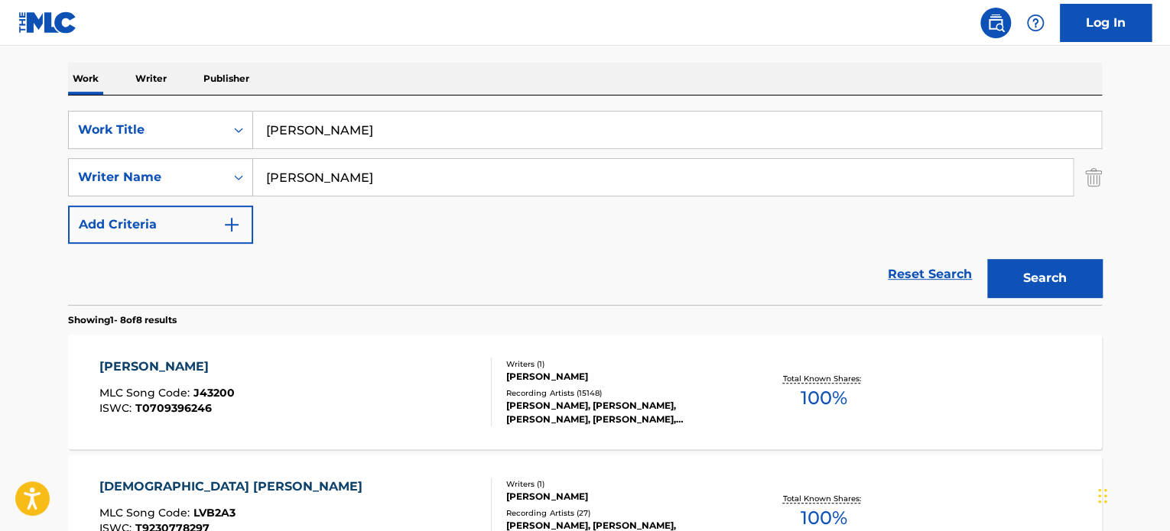
click at [404, 401] on div "[PERSON_NAME] MLC Song Code : J43200 ISWC : T0709396246" at bounding box center [295, 392] width 393 height 69
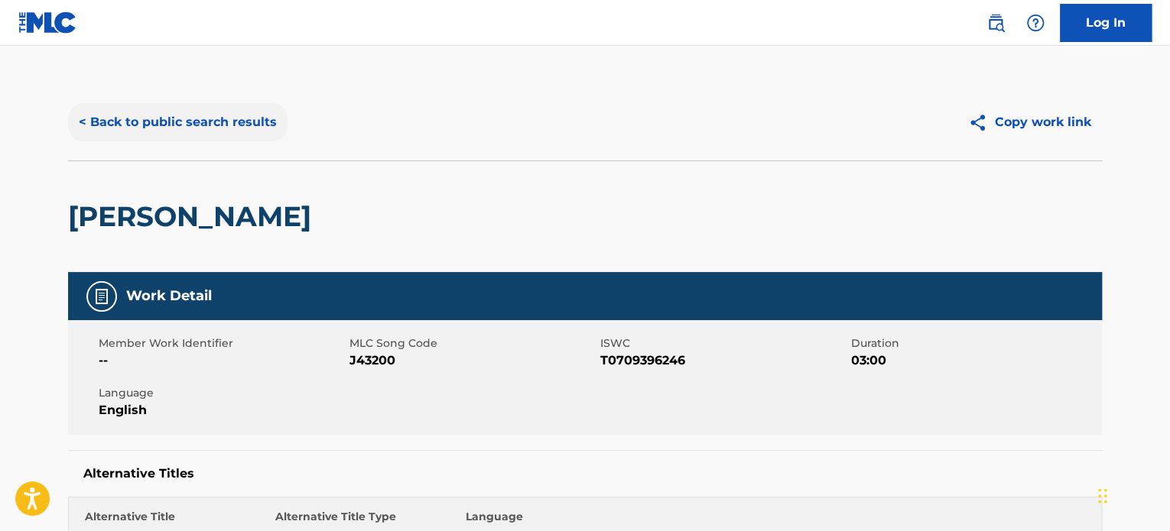
click at [181, 125] on button "< Back to public search results" at bounding box center [177, 122] width 219 height 38
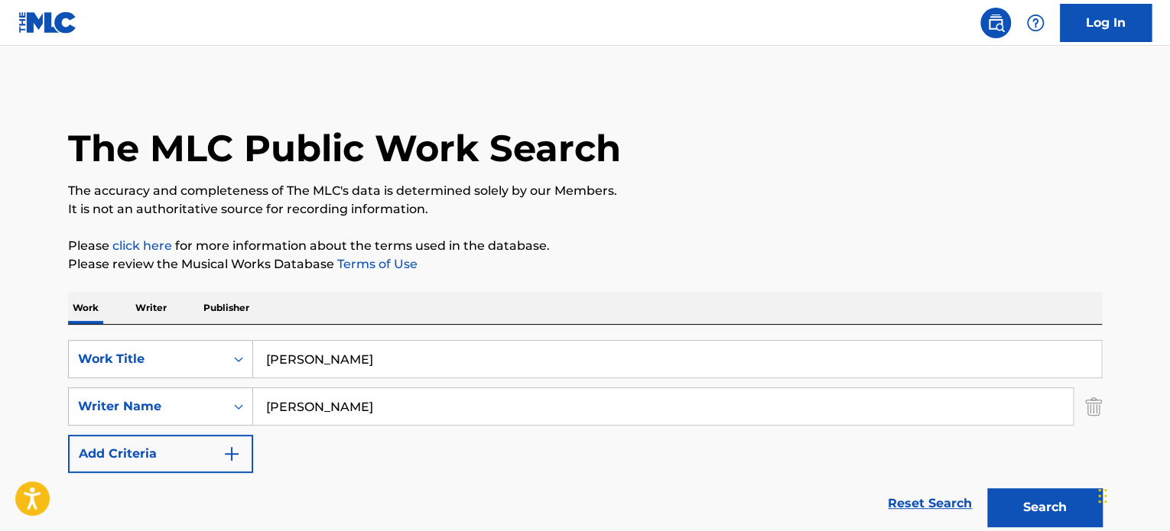
scroll to position [229, 0]
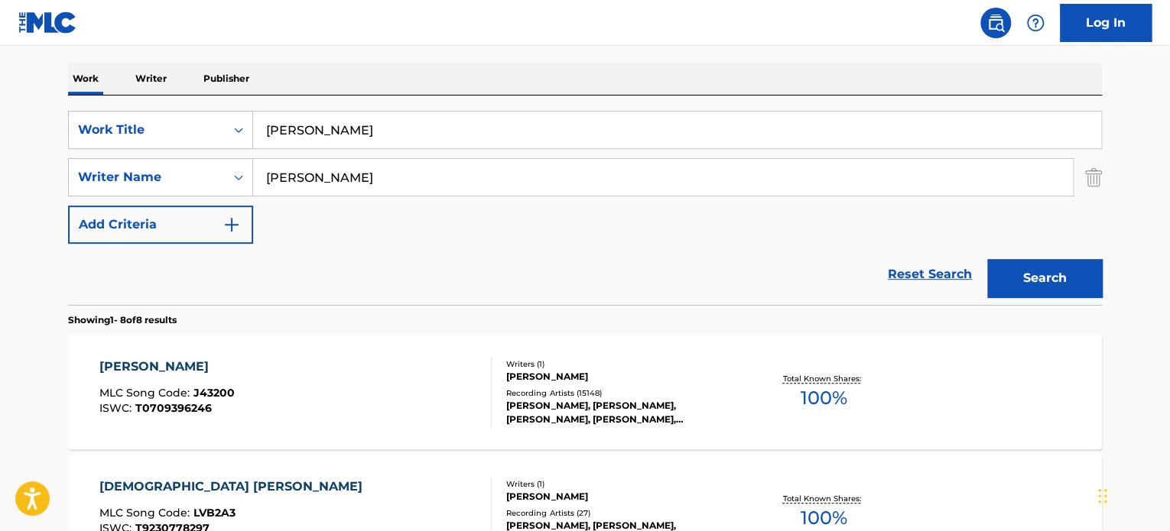
click at [482, 125] on input "[PERSON_NAME]" at bounding box center [677, 130] width 848 height 37
type input "twisted"
click at [488, 167] on input "[PERSON_NAME]" at bounding box center [663, 177] width 820 height 37
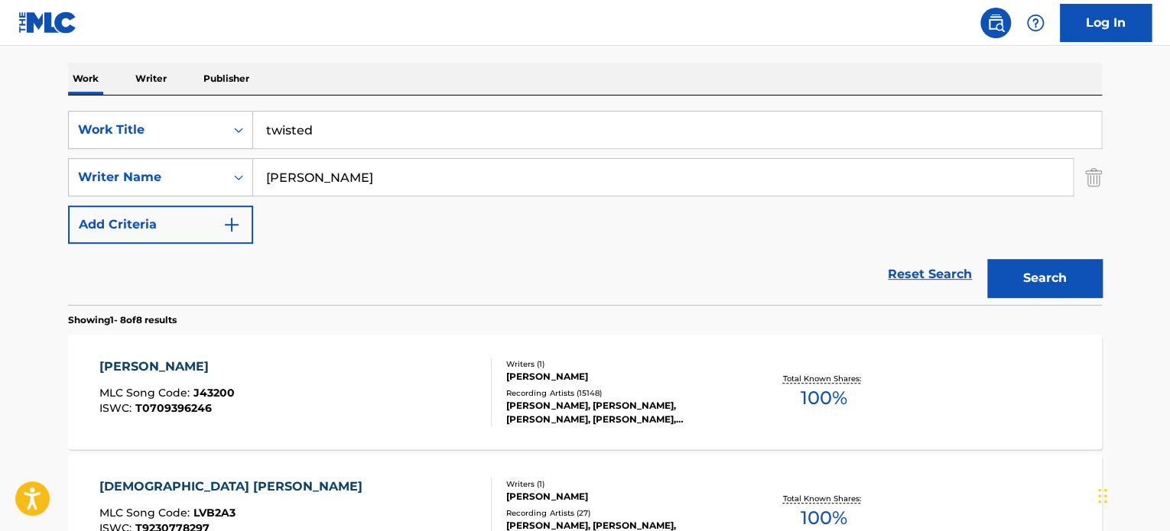
click at [488, 167] on input "[PERSON_NAME]" at bounding box center [663, 177] width 820 height 37
type input "battle la vonn"
click at [987, 259] on button "Search" at bounding box center [1044, 278] width 115 height 38
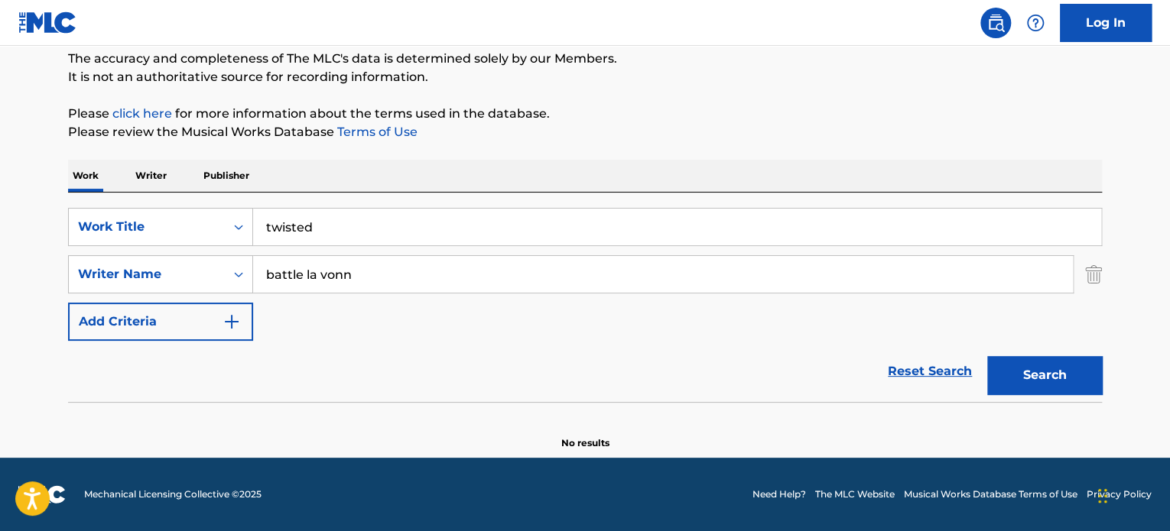
scroll to position [131, 0]
